Goal: Task Accomplishment & Management: Manage account settings

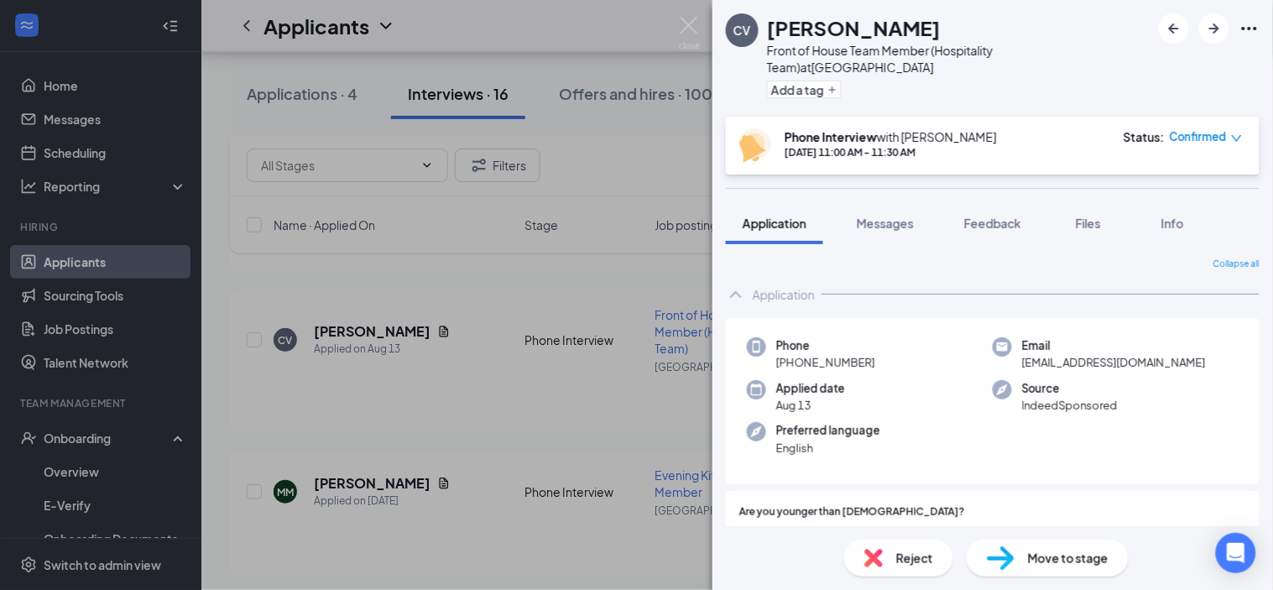
click at [691, 13] on div "CV [PERSON_NAME] Front of House Team Member (Hospitality Team) at [GEOGRAPHIC_D…" at bounding box center [636, 295] width 1273 height 590
click at [691, 29] on div "Applicants SR" at bounding box center [737, 26] width 1072 height 52
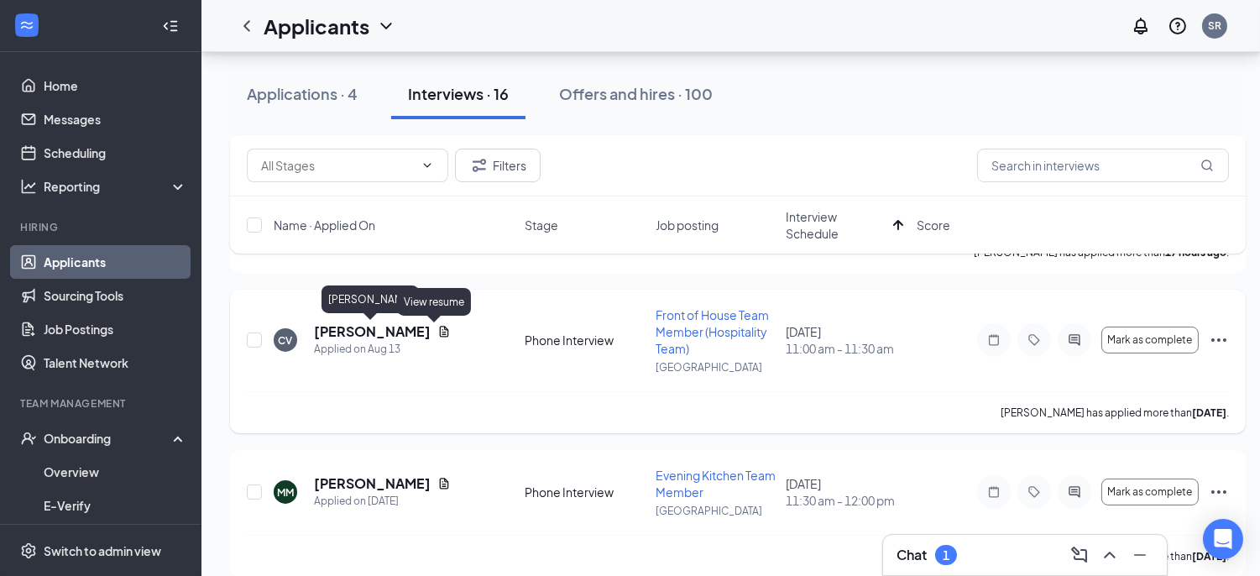
click at [404, 332] on h5 "[PERSON_NAME]" at bounding box center [372, 331] width 117 height 18
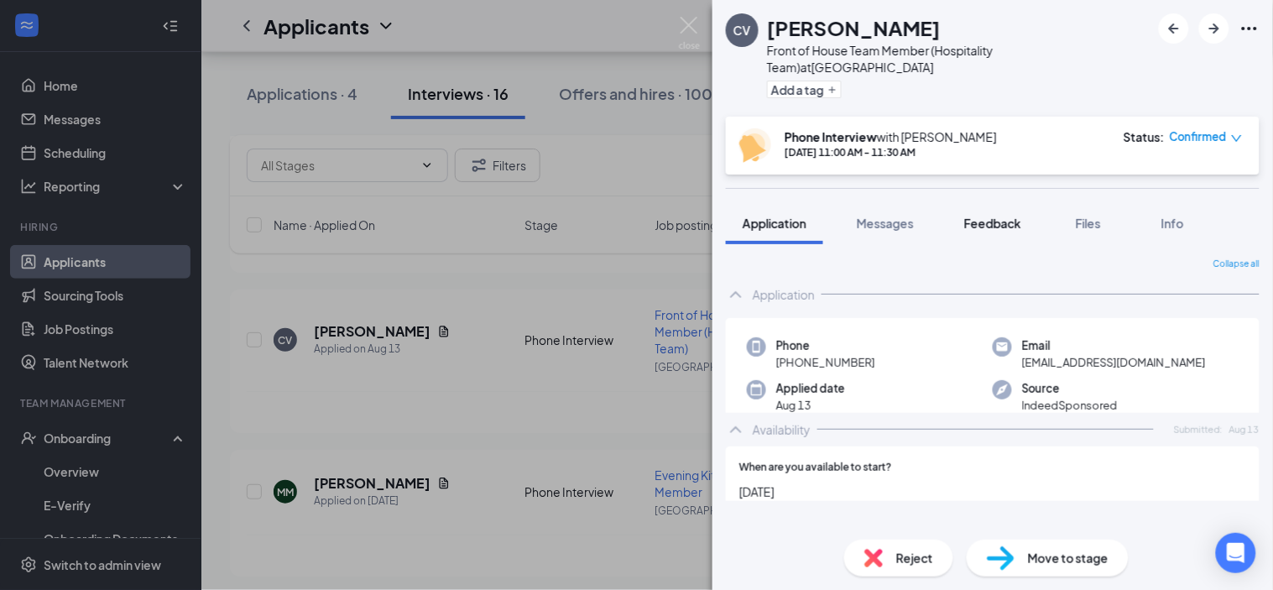
click at [1014, 216] on span "Feedback" at bounding box center [992, 223] width 57 height 15
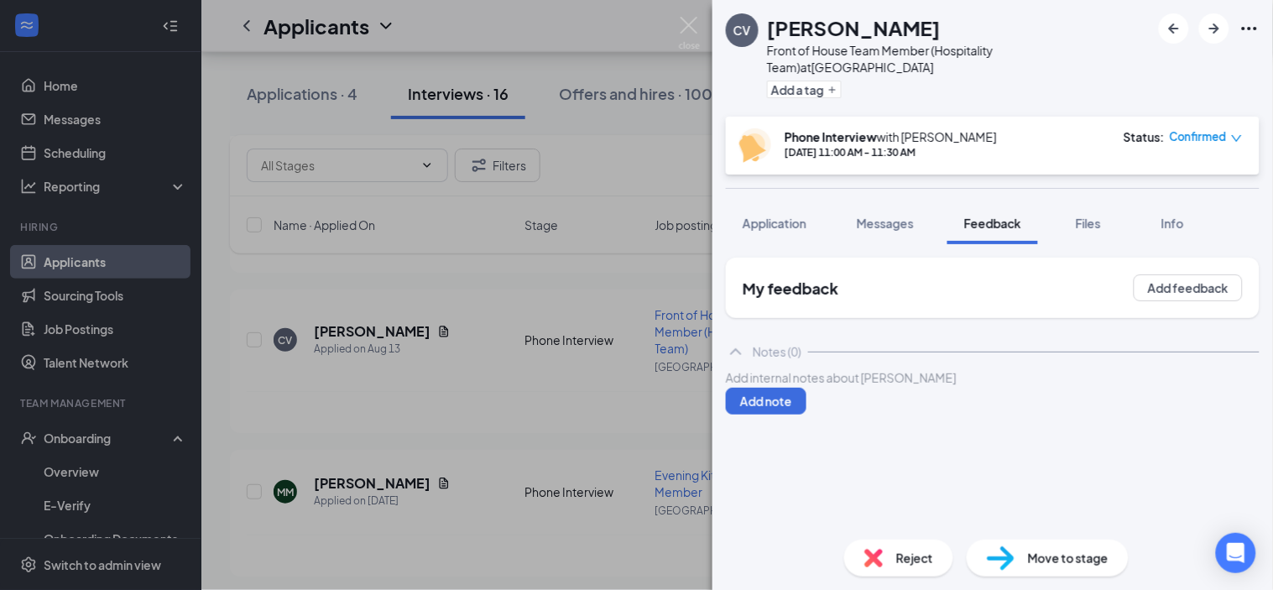
click at [919, 384] on div at bounding box center [993, 378] width 532 height 18
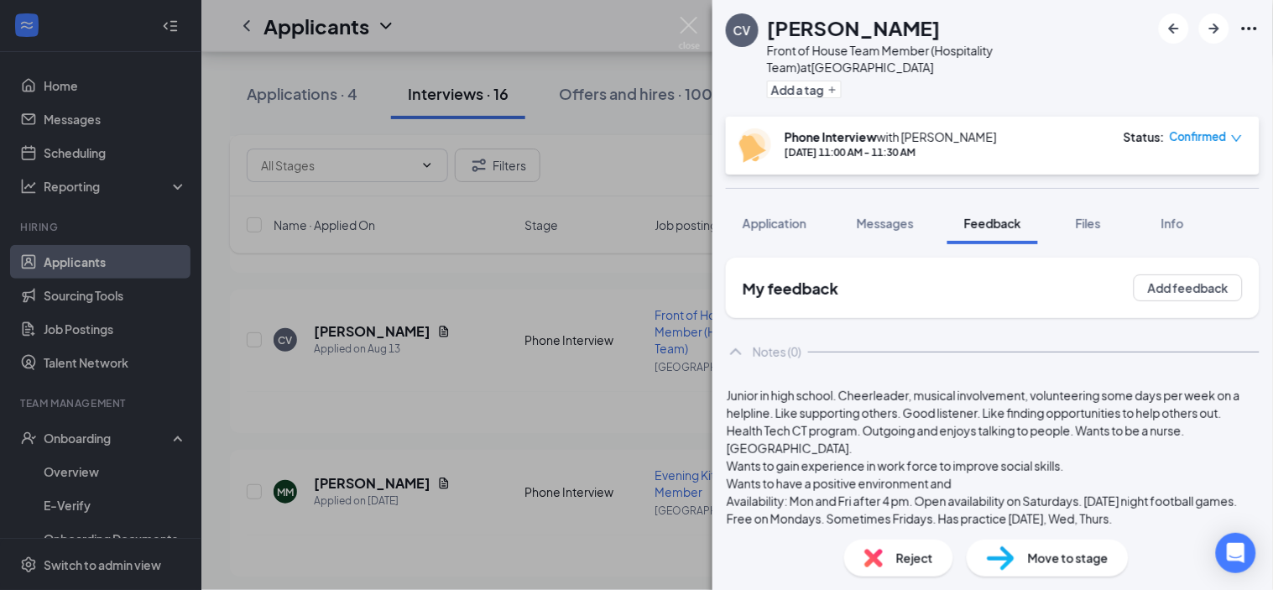
click at [978, 387] on div at bounding box center [993, 378] width 532 height 18
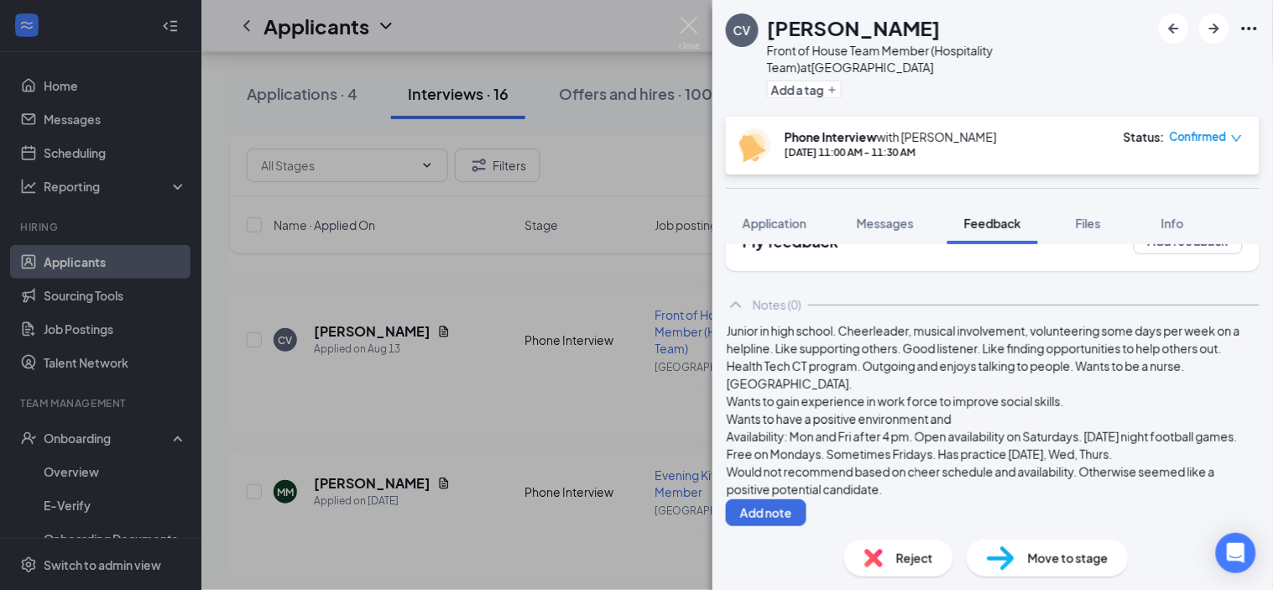
scroll to position [86, 0]
click at [806, 499] on button "Add note" at bounding box center [766, 512] width 81 height 27
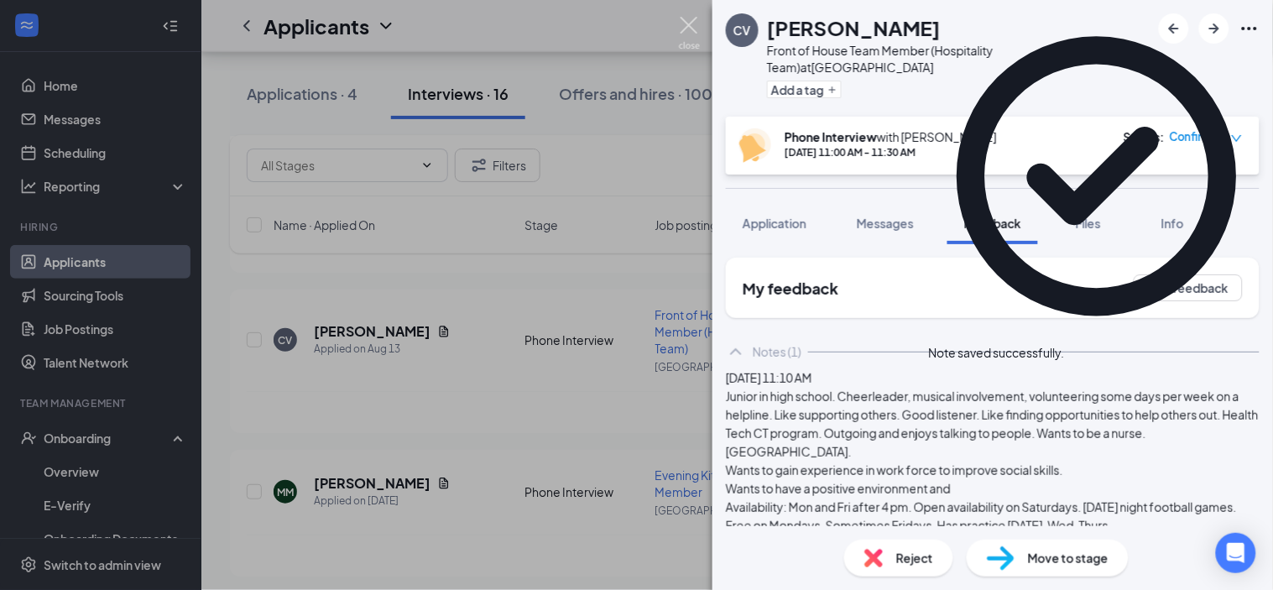
click at [690, 28] on img at bounding box center [689, 33] width 21 height 33
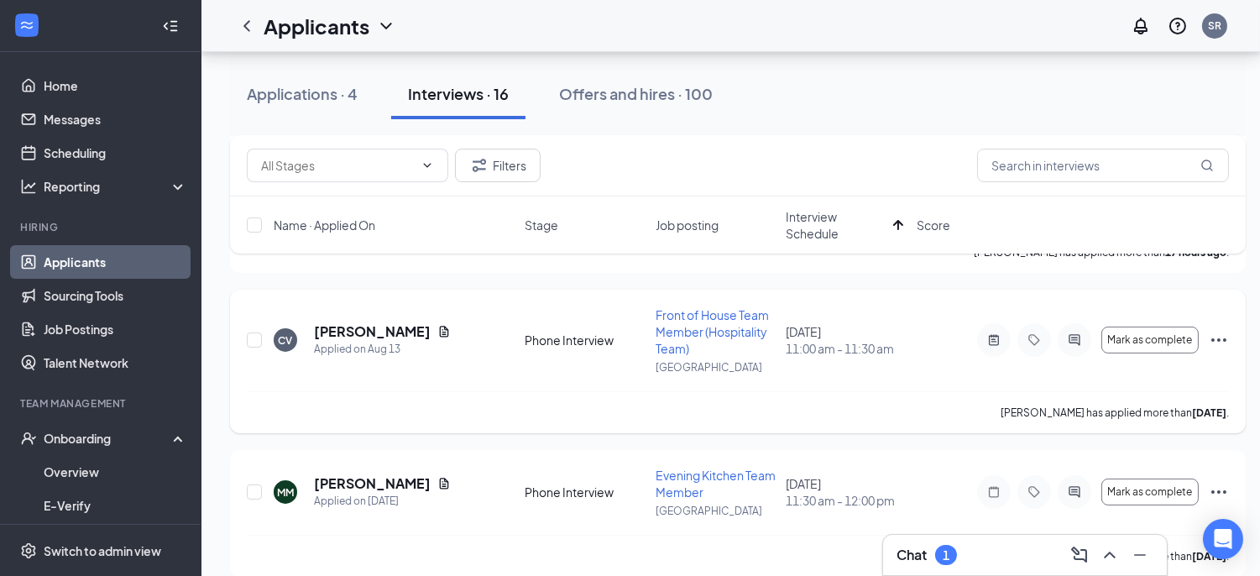
click at [1218, 340] on icon "Ellipses" at bounding box center [1218, 339] width 15 height 3
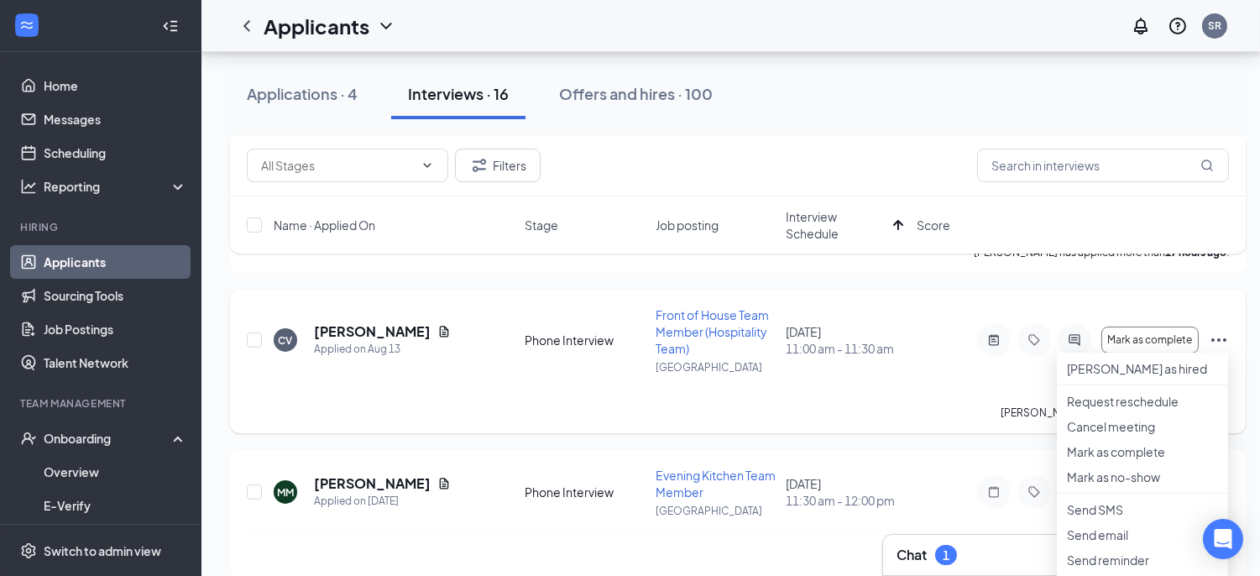
click at [1152, 325] on div "Mark as complete" at bounding box center [1103, 340] width 252 height 34
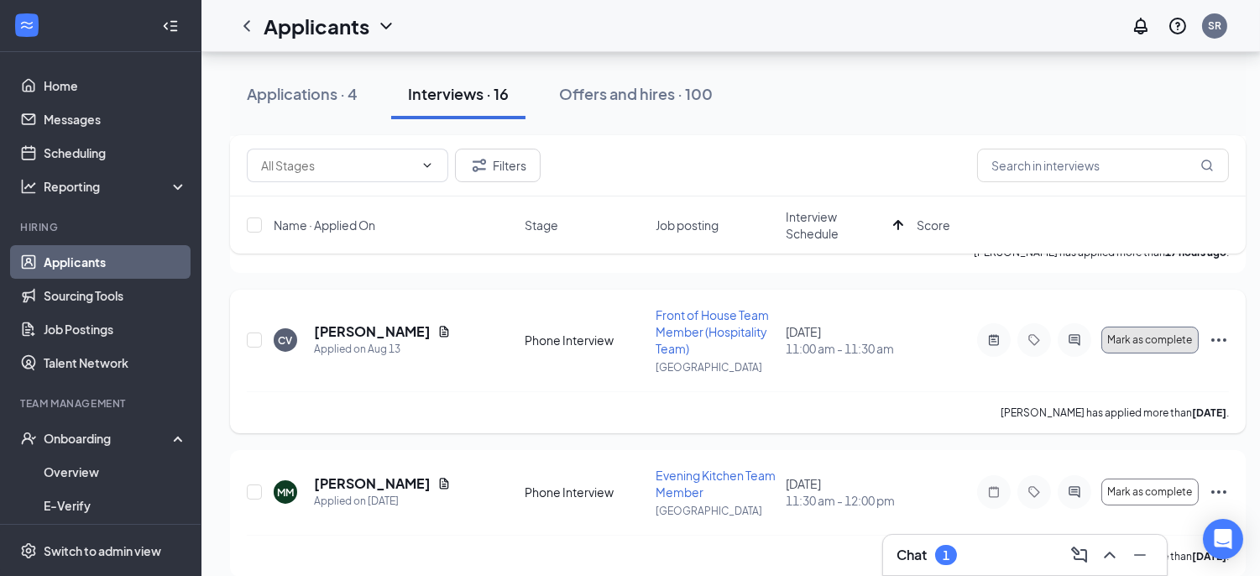
click at [1153, 331] on button "Mark as complete" at bounding box center [1149, 339] width 97 height 27
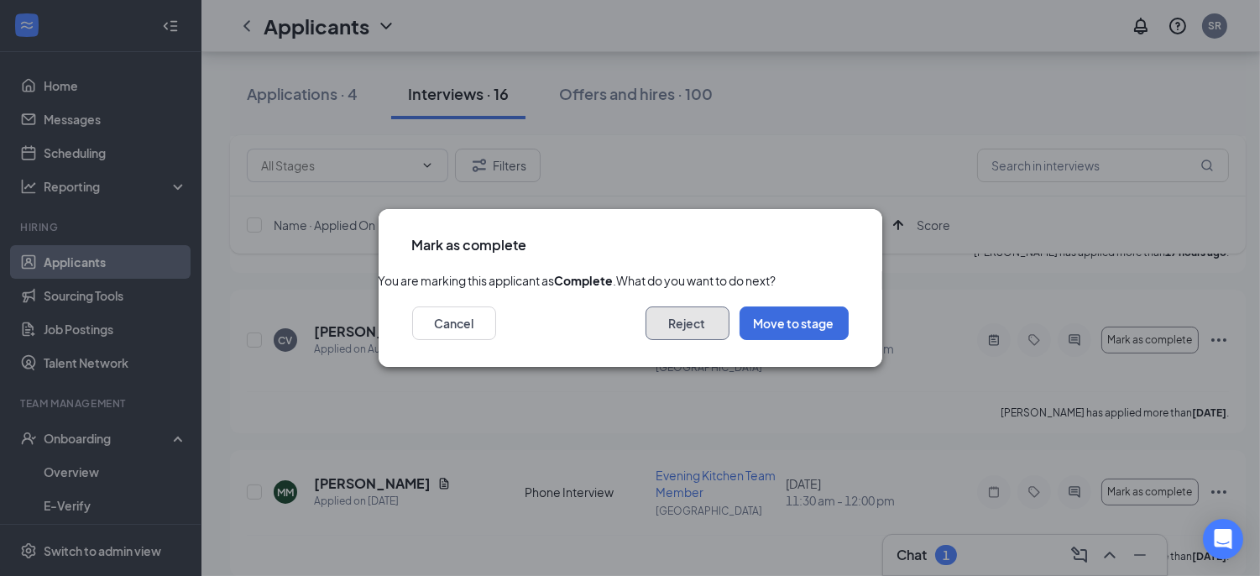
click at [684, 340] on button "Reject" at bounding box center [687, 323] width 84 height 34
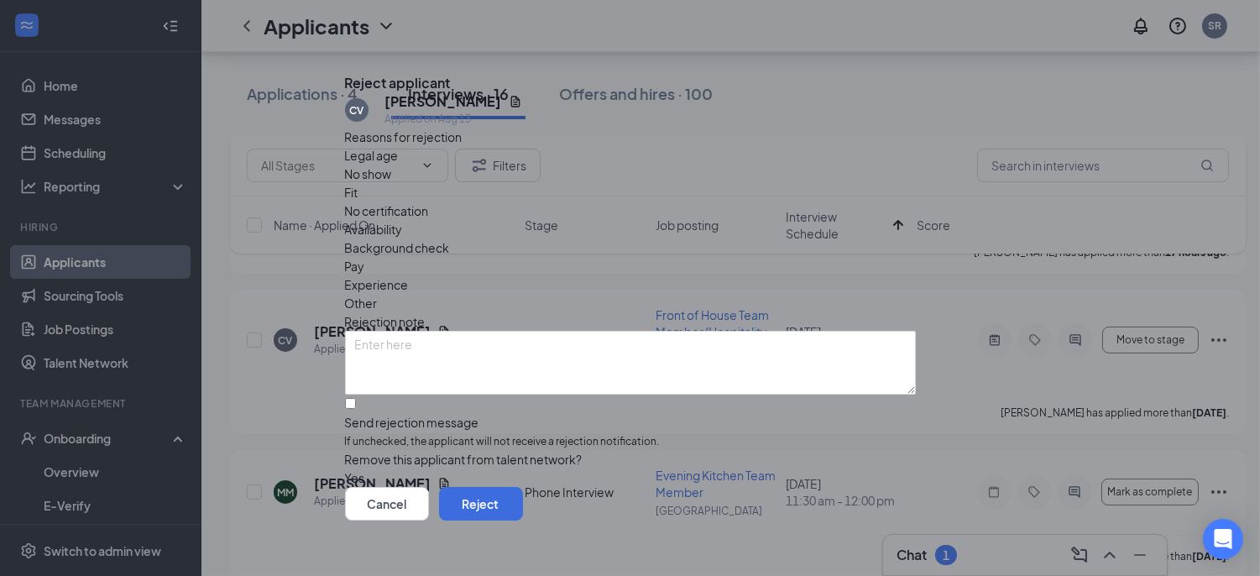
click at [403, 220] on span "Availability" at bounding box center [374, 229] width 58 height 18
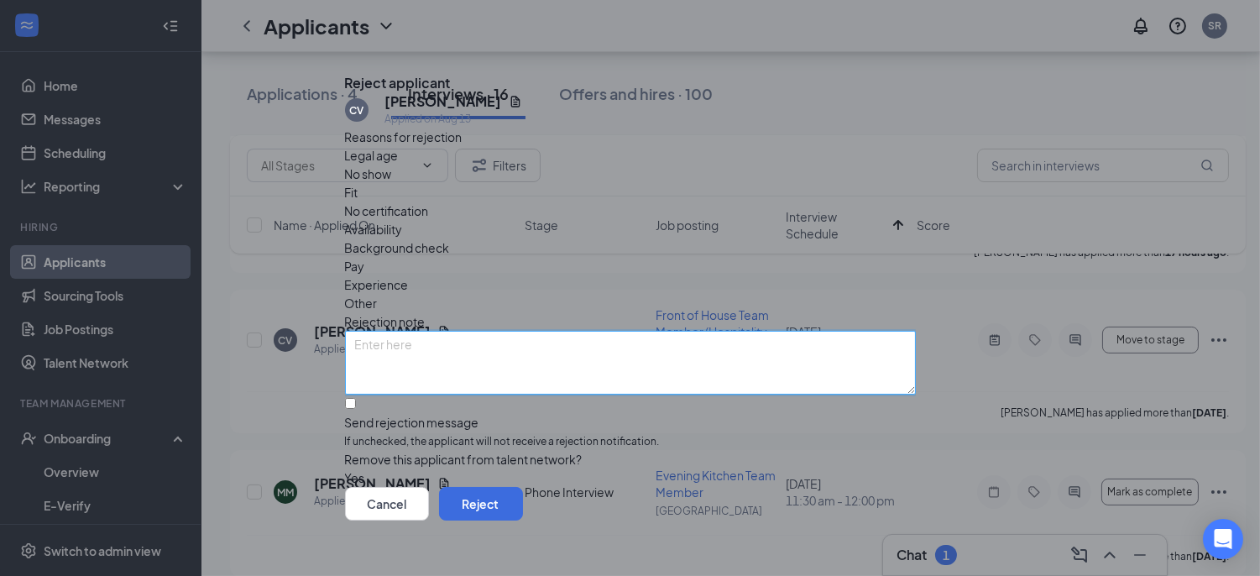
click at [548, 331] on textarea at bounding box center [630, 363] width 571 height 64
type textarea "Only available Mondays & Saturdays reliably"
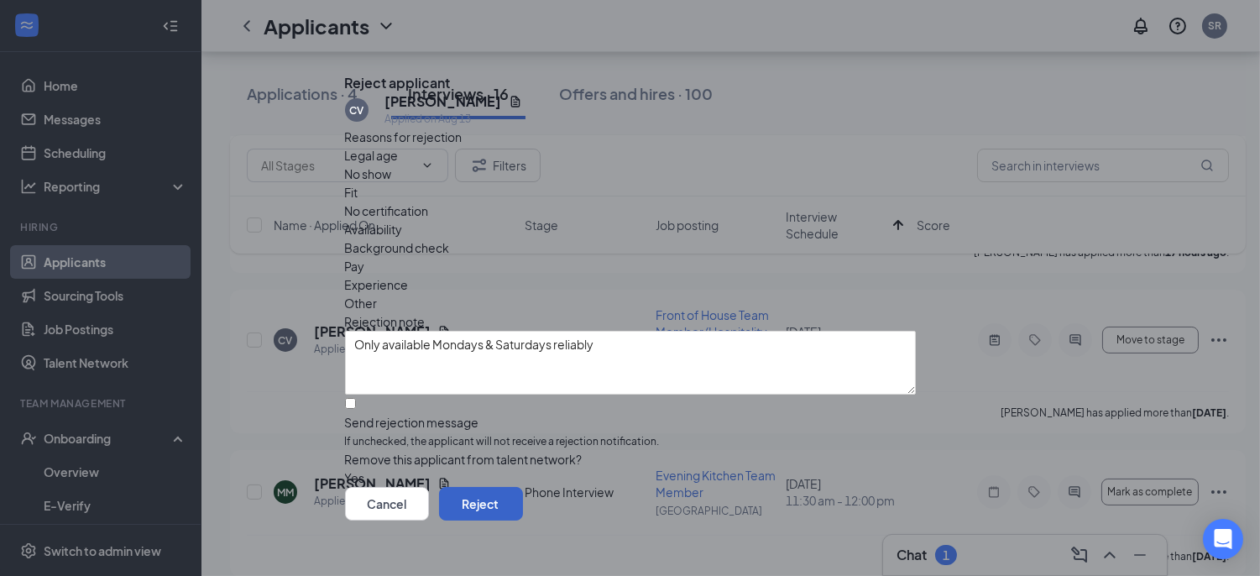
click at [523, 504] on button "Reject" at bounding box center [481, 504] width 84 height 34
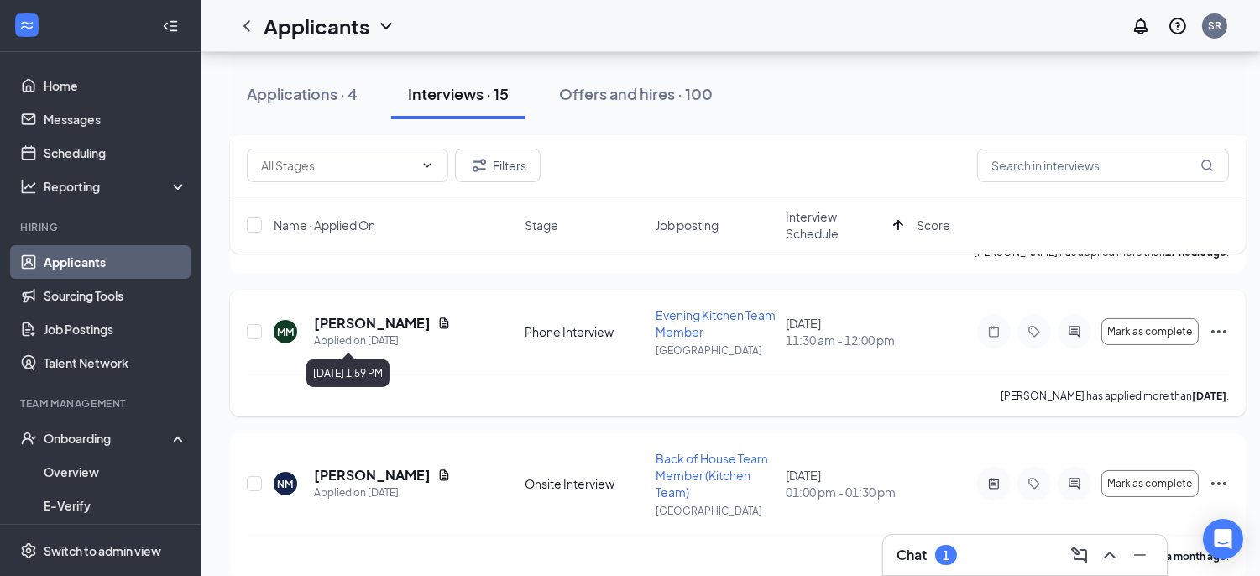
click at [395, 332] on div "Applied on [DATE]" at bounding box center [382, 340] width 137 height 17
click at [394, 327] on h5 "[PERSON_NAME]" at bounding box center [372, 323] width 117 height 18
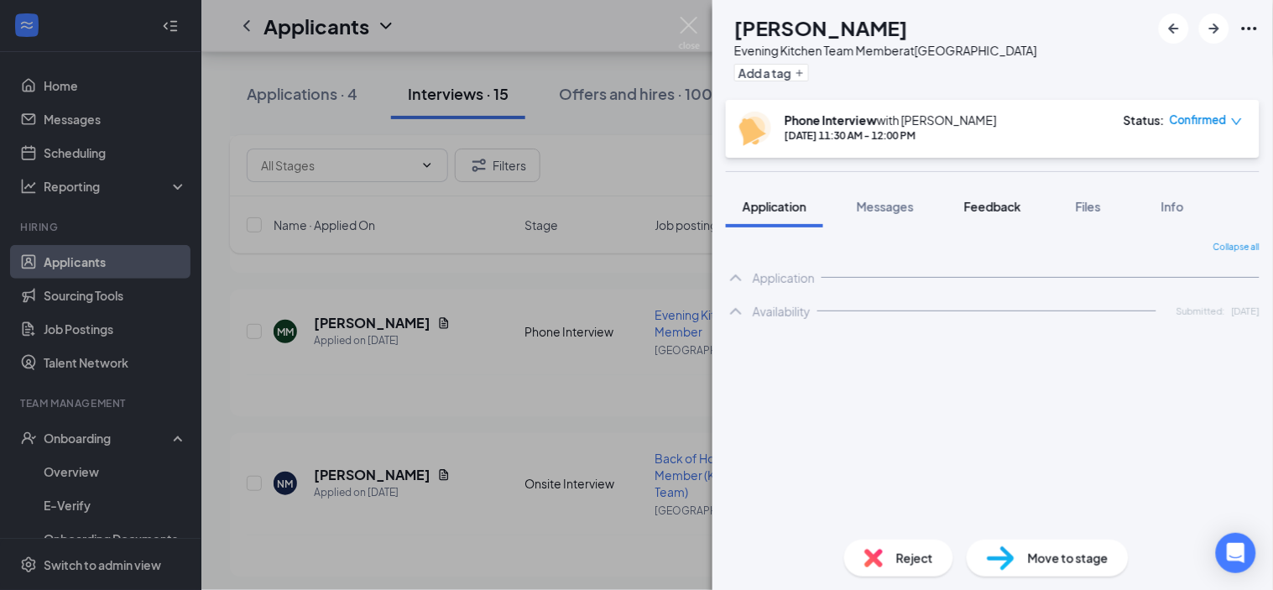
click at [997, 199] on span "Feedback" at bounding box center [992, 206] width 57 height 15
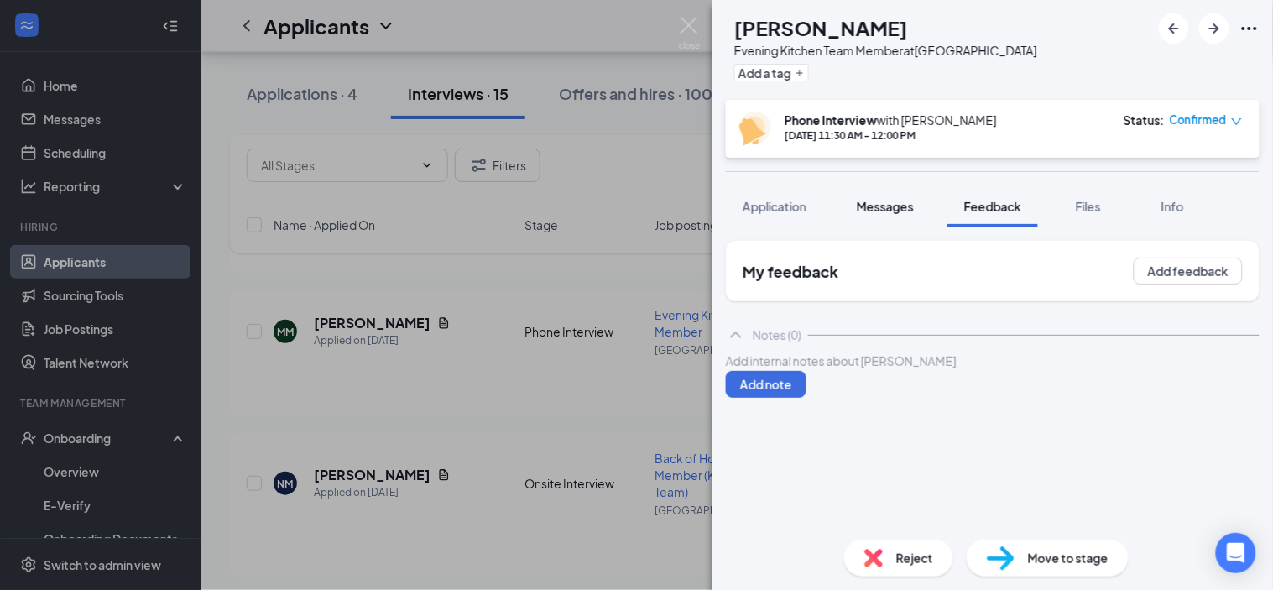
click at [885, 217] on button "Messages" at bounding box center [885, 206] width 91 height 42
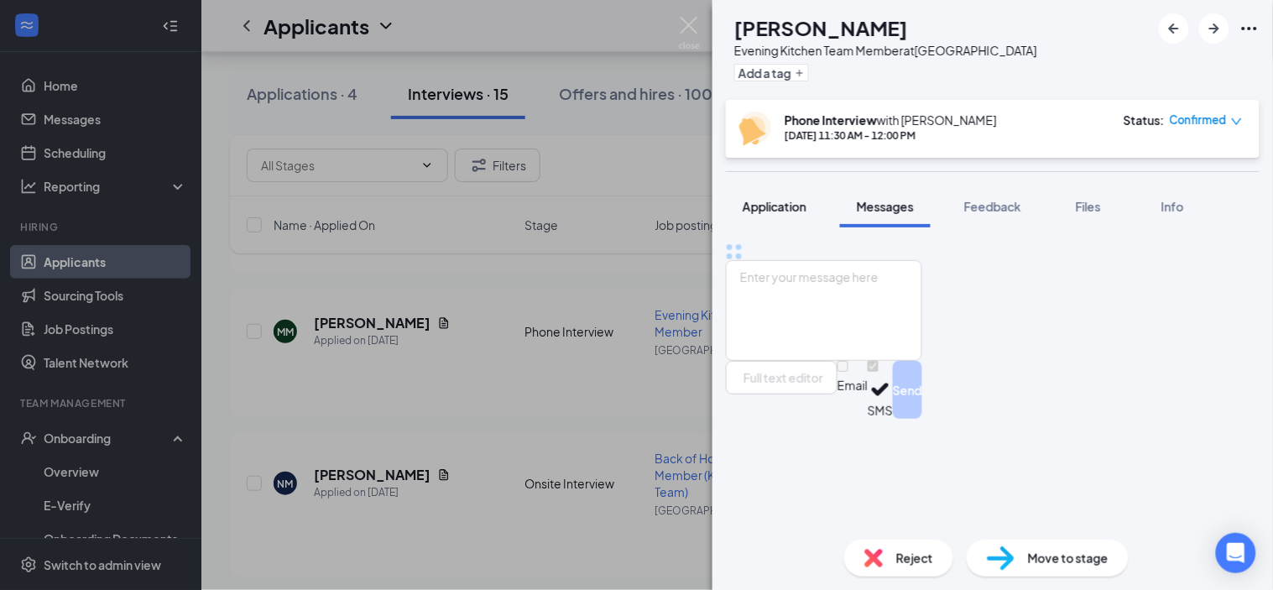
click at [778, 205] on span "Application" at bounding box center [775, 206] width 64 height 15
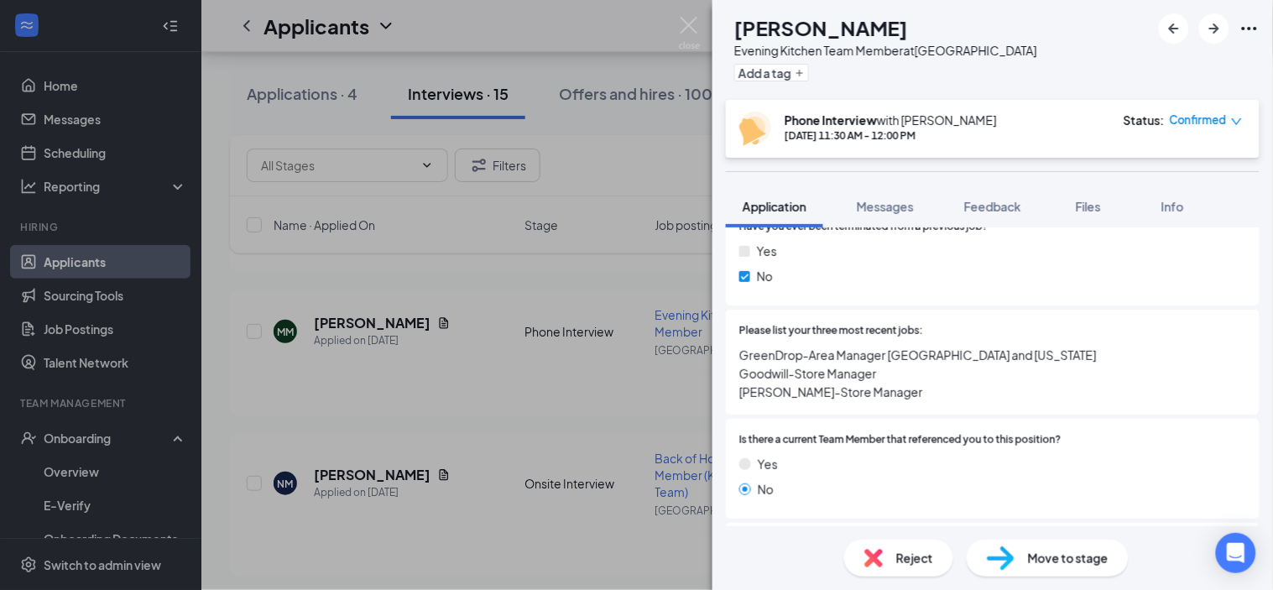
scroll to position [839, 0]
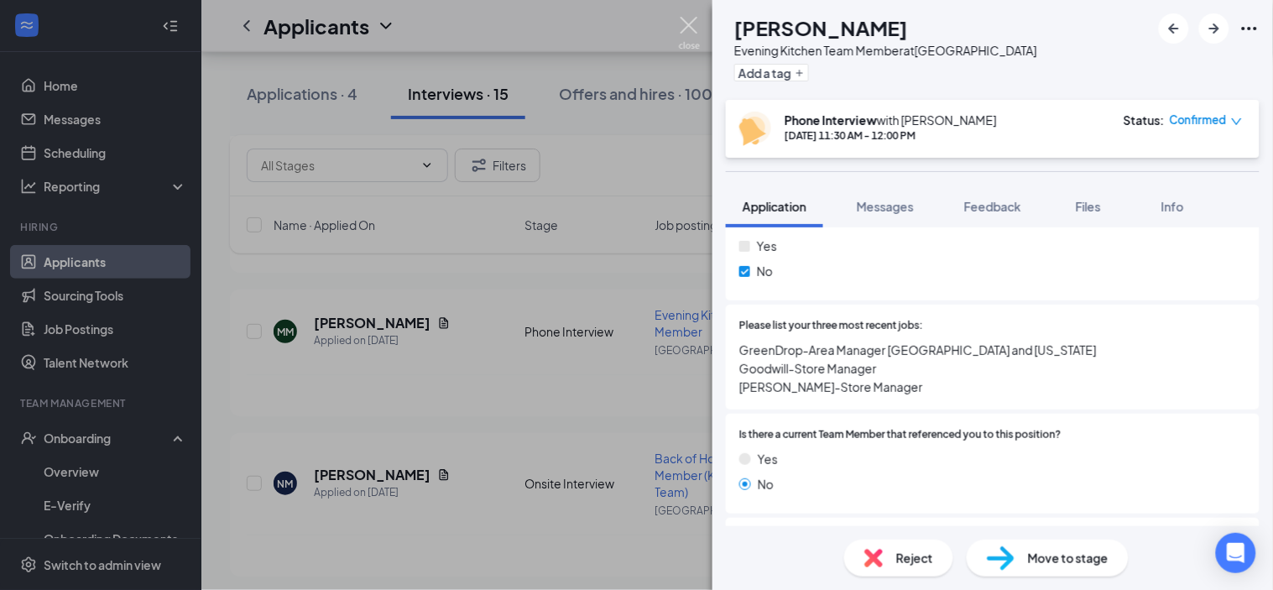
click at [695, 27] on img at bounding box center [689, 33] width 21 height 33
